Goal: Transaction & Acquisition: Download file/media

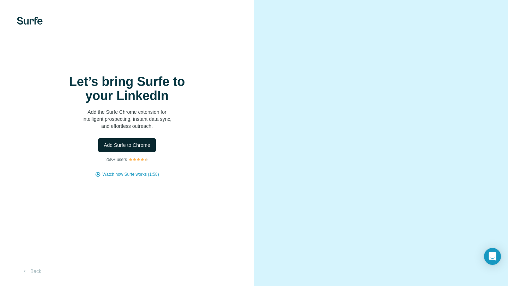
click at [146, 144] on span "Add Surfe to Chrome" at bounding box center [127, 145] width 47 height 7
